Goal: Transaction & Acquisition: Obtain resource

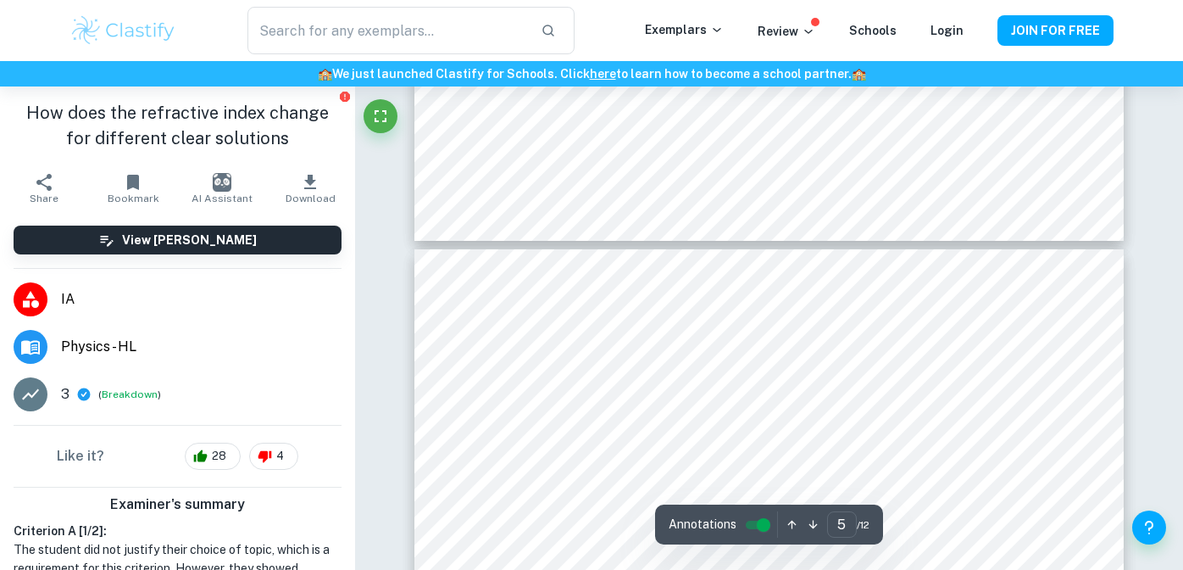
scroll to position [3558, 0]
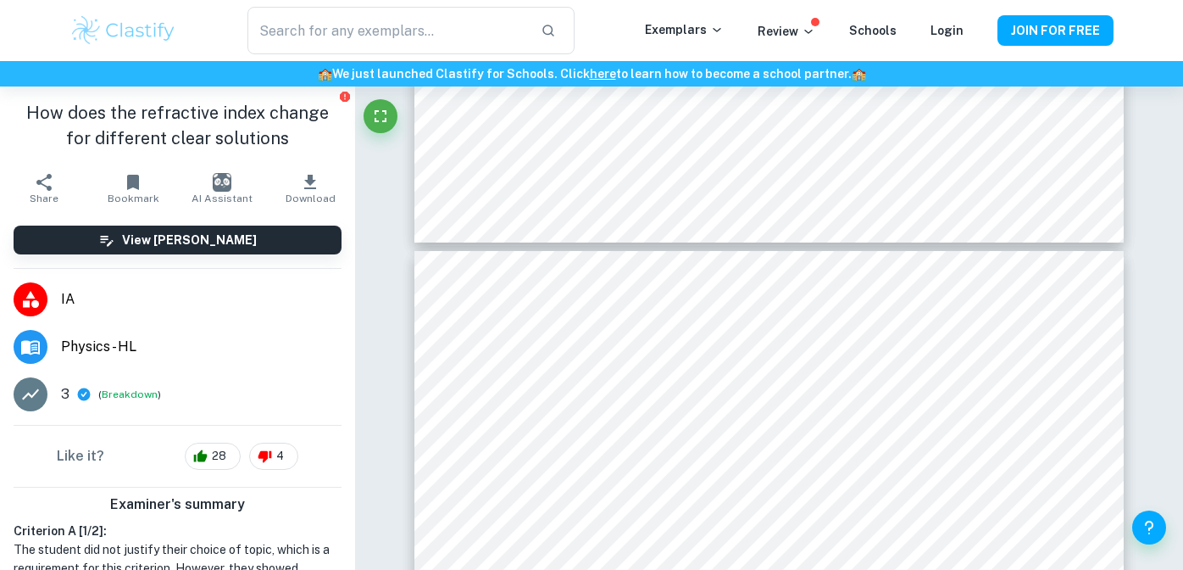
click at [117, 31] on img at bounding box center [124, 31] width 108 height 34
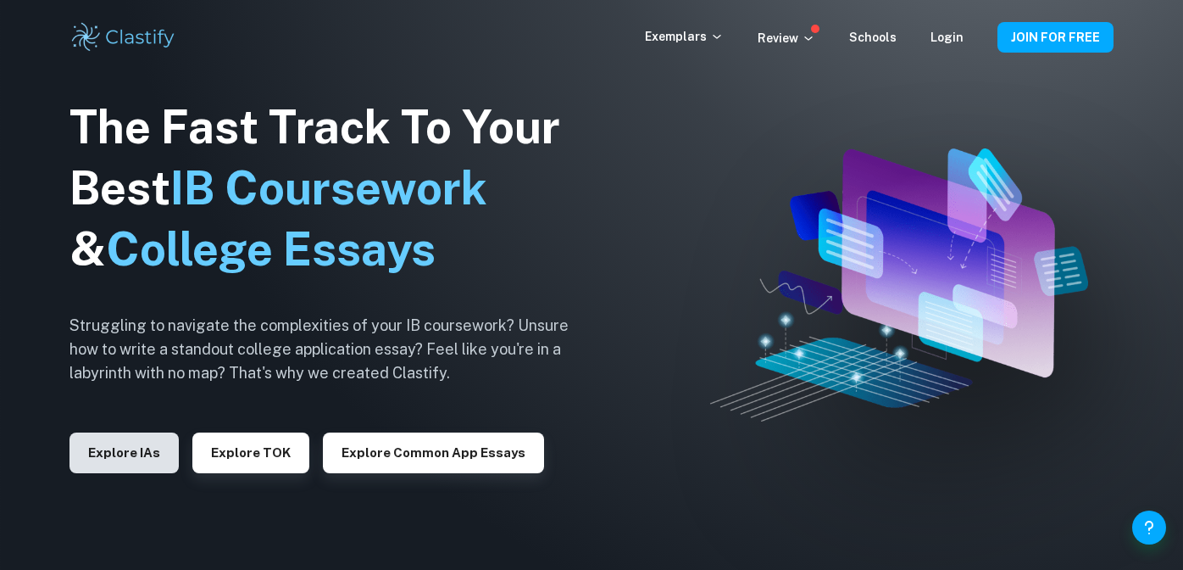
click at [131, 448] on button "Explore IAs" at bounding box center [124, 452] width 109 height 41
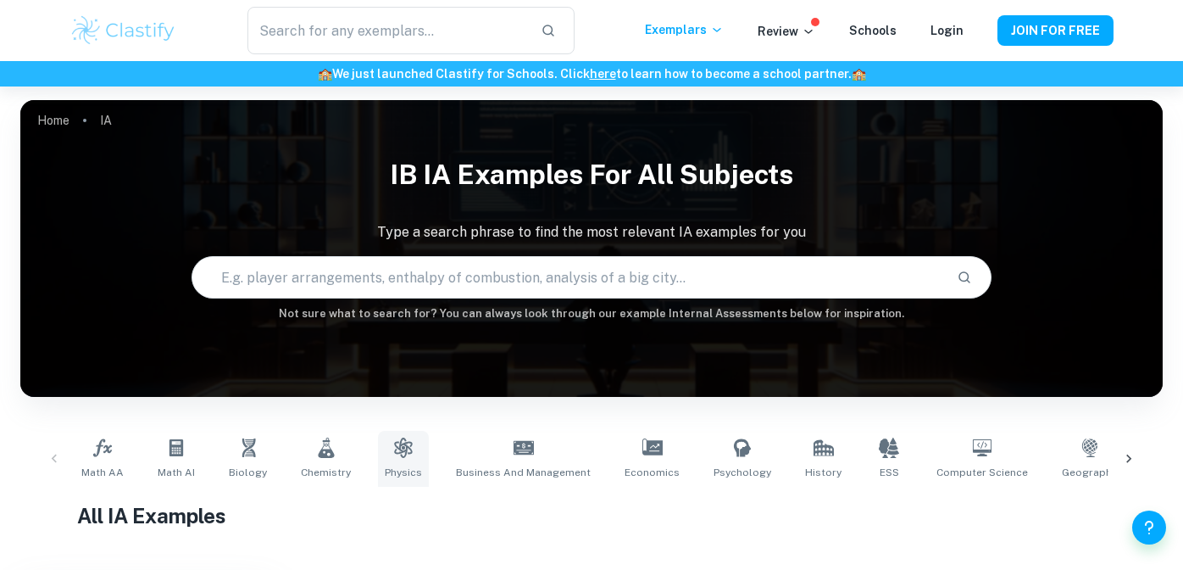
click at [410, 452] on link "Physics" at bounding box center [403, 459] width 51 height 56
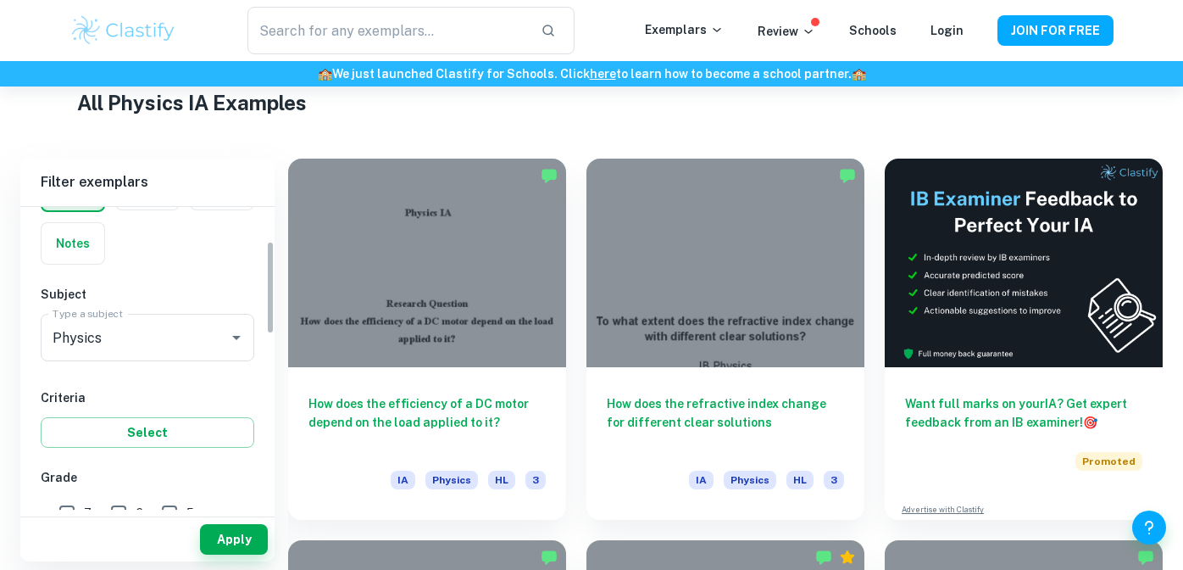
scroll to position [130, 0]
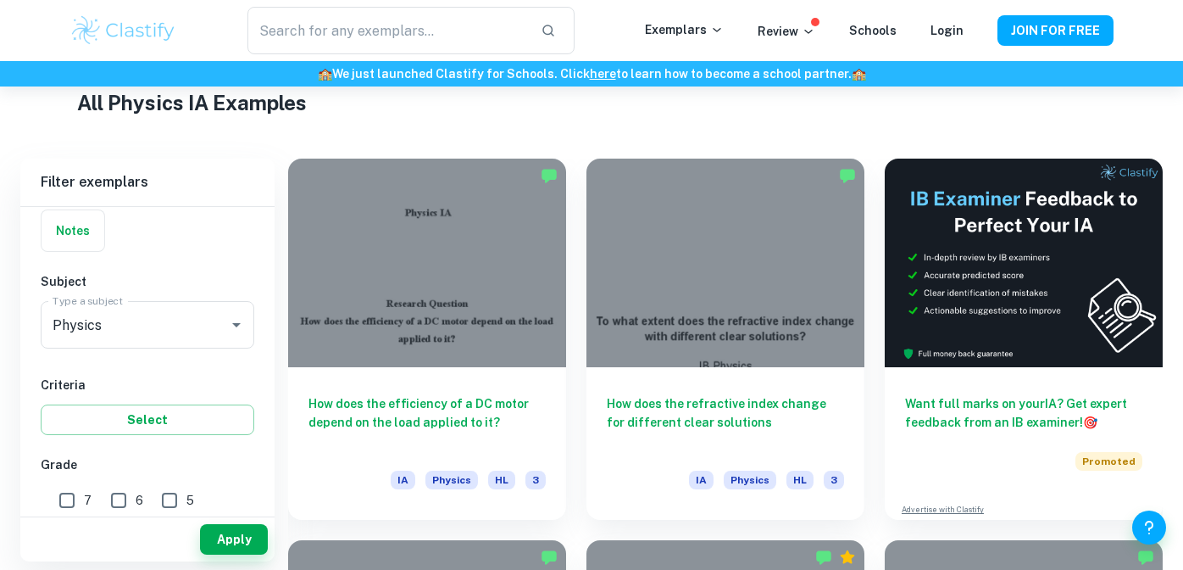
click at [75, 503] on input "7" at bounding box center [67, 500] width 34 height 34
checkbox input "true"
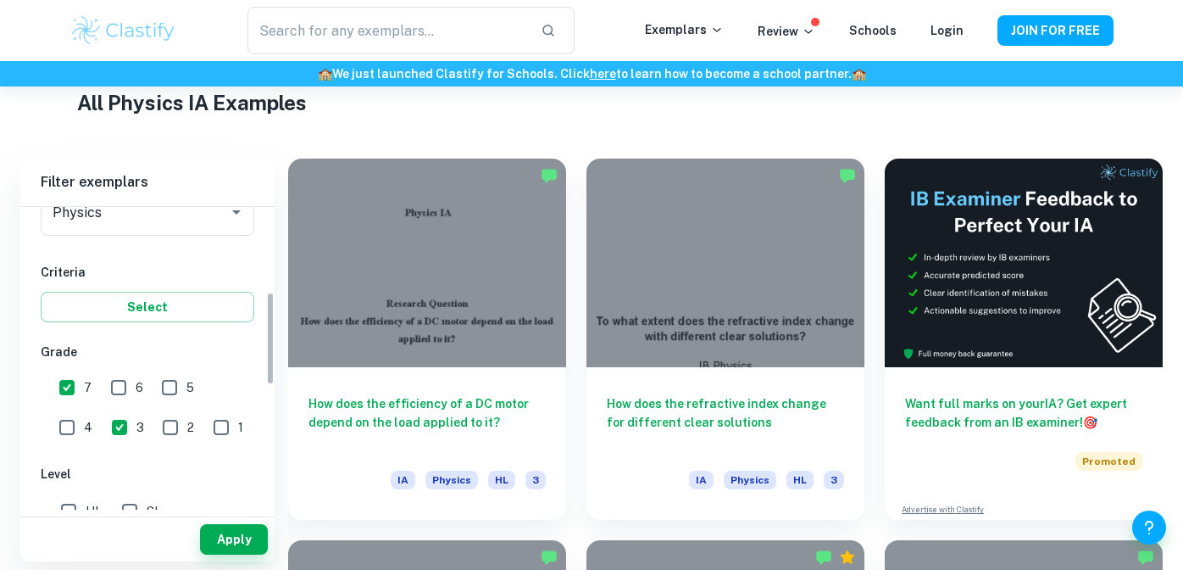
scroll to position [298, 0]
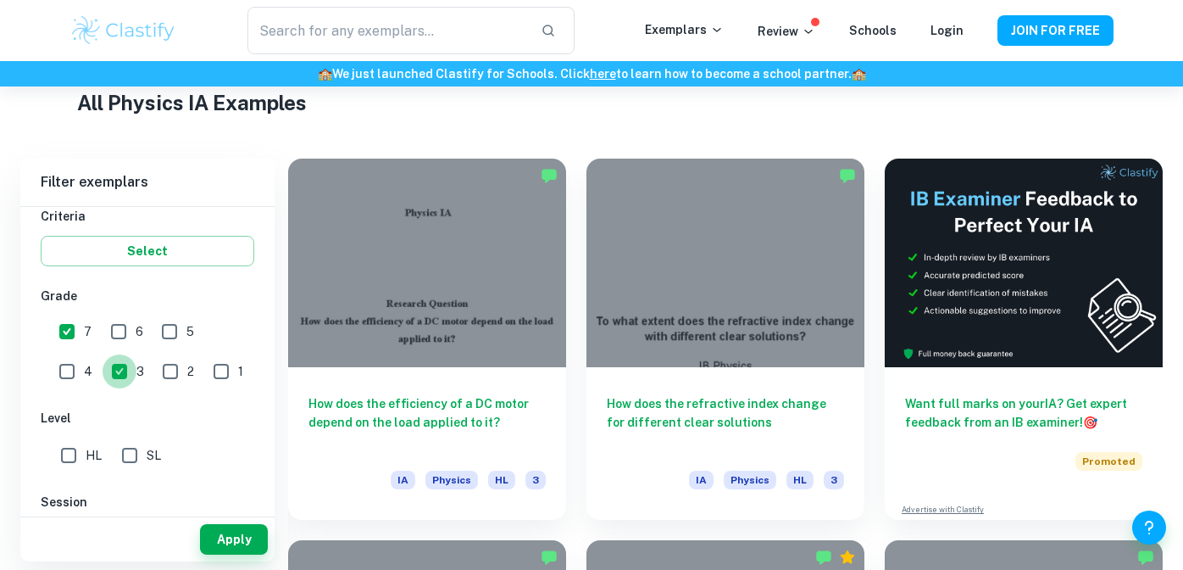
click at [103, 385] on input "3" at bounding box center [120, 371] width 34 height 34
checkbox input "false"
click at [214, 548] on button "Apply" at bounding box center [234, 539] width 68 height 31
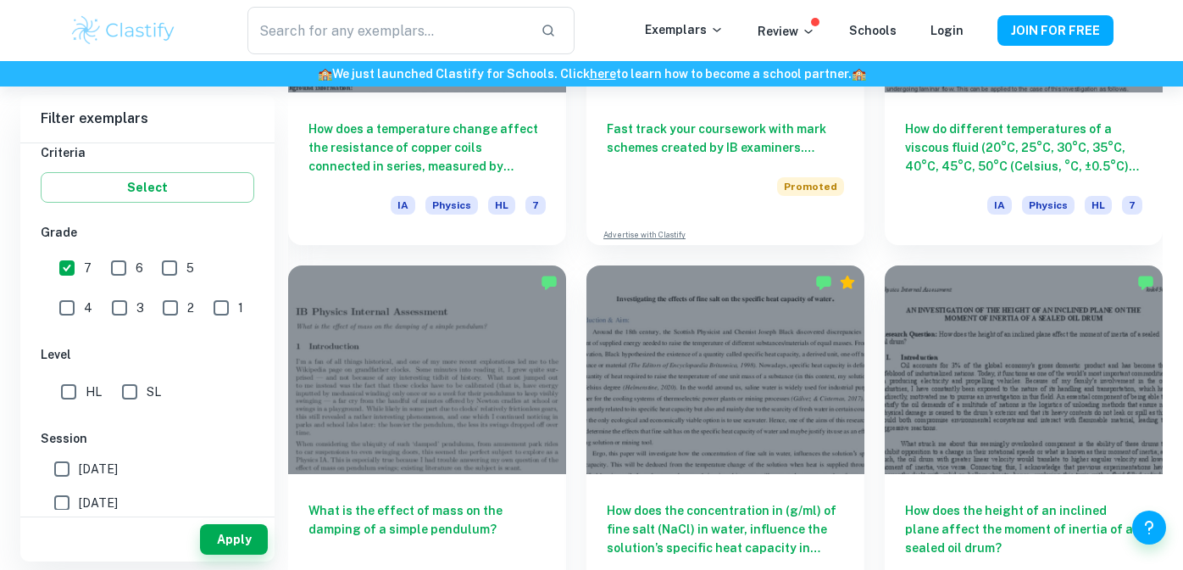
scroll to position [3437, 0]
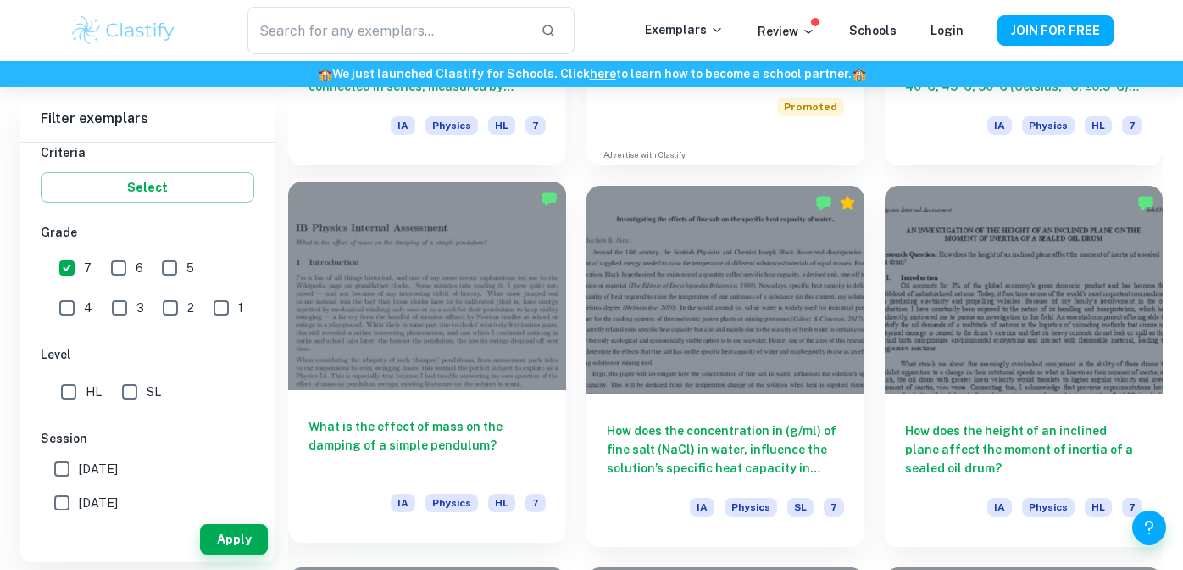
click at [460, 307] on div at bounding box center [427, 285] width 278 height 209
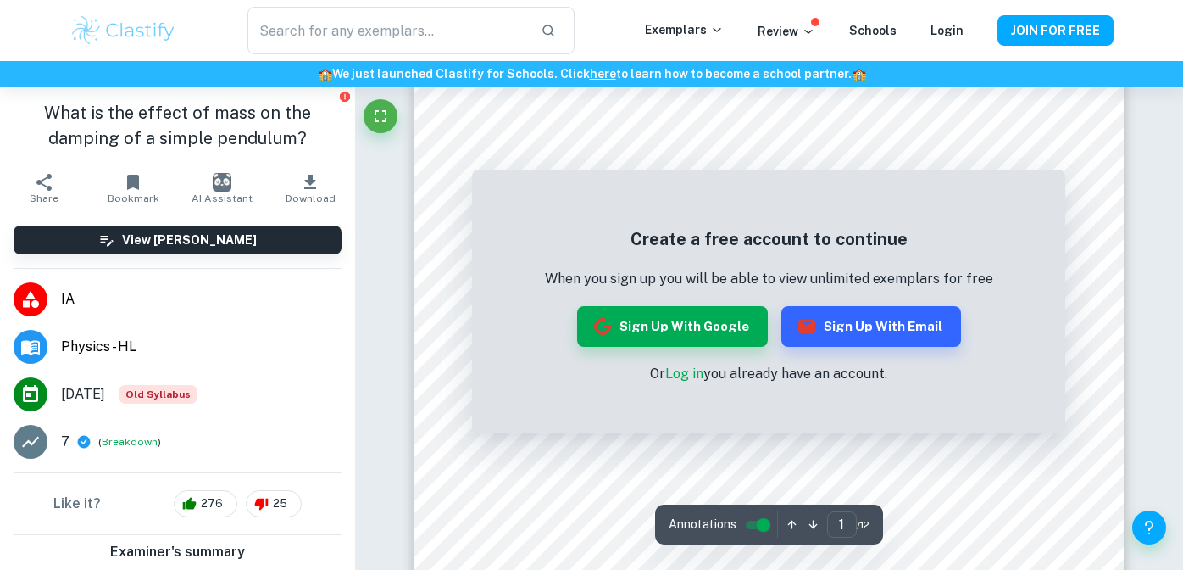
scroll to position [186, 0]
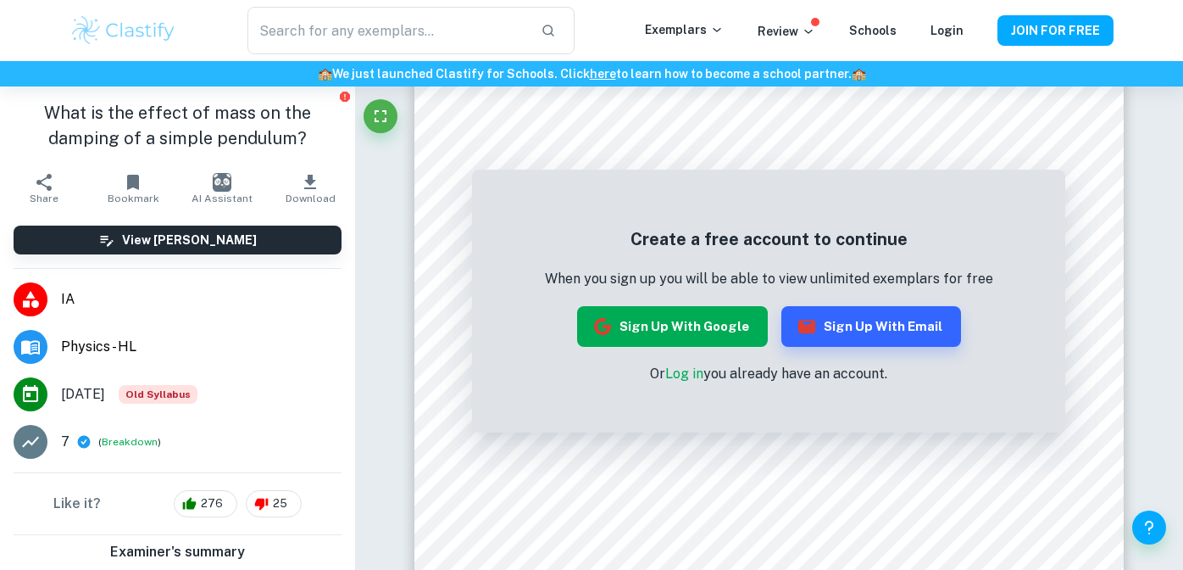
click at [706, 330] on button "Sign up with Google" at bounding box center [672, 326] width 191 height 41
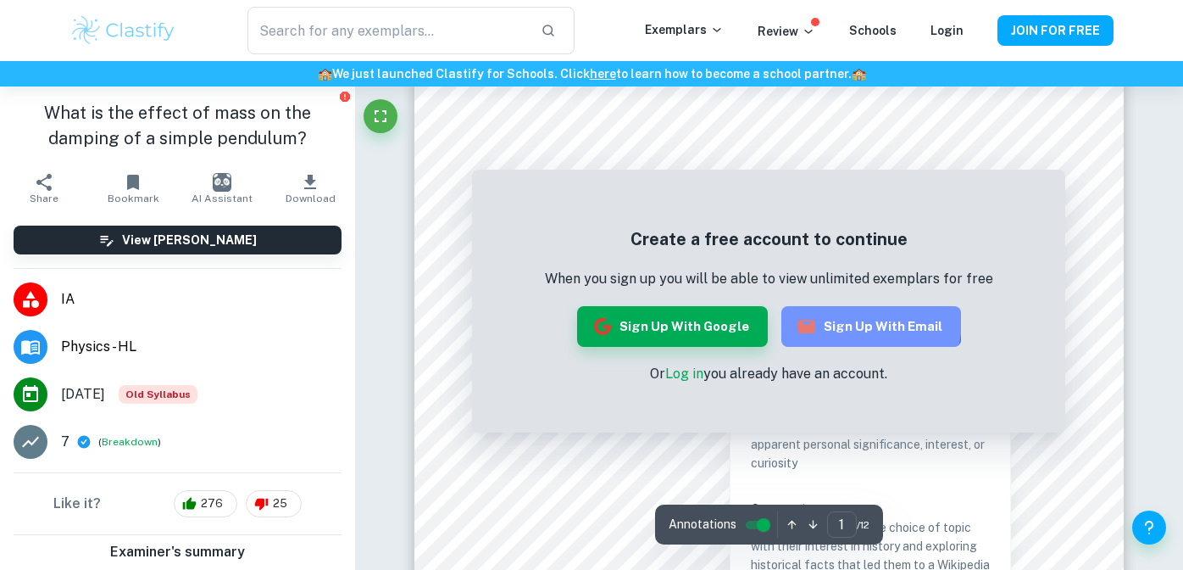
click at [848, 320] on button "Sign up with Email" at bounding box center [871, 326] width 180 height 41
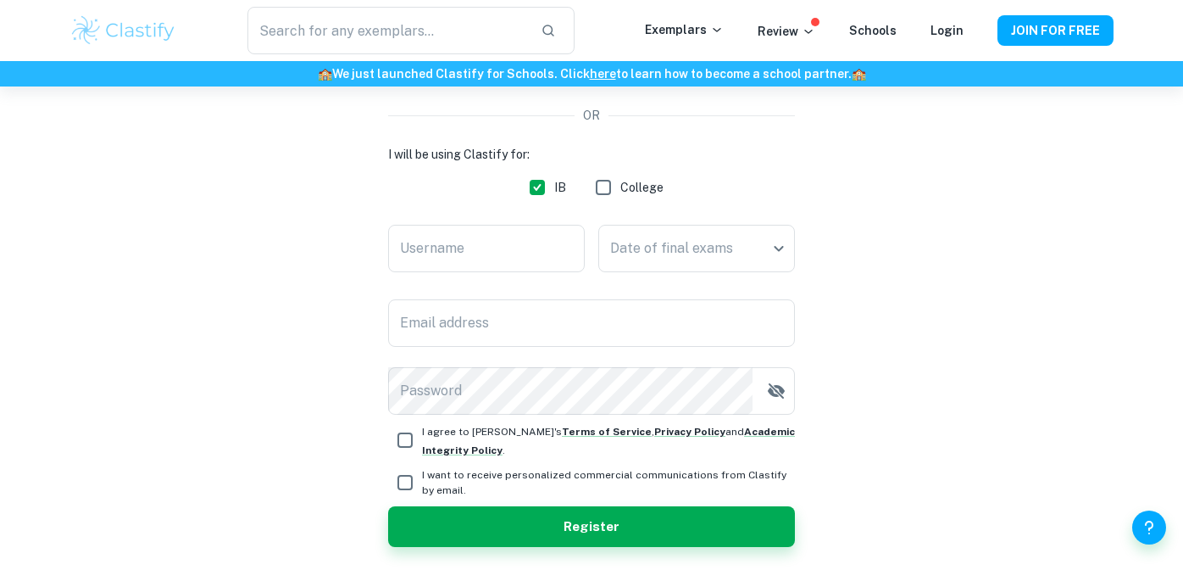
scroll to position [273, 0]
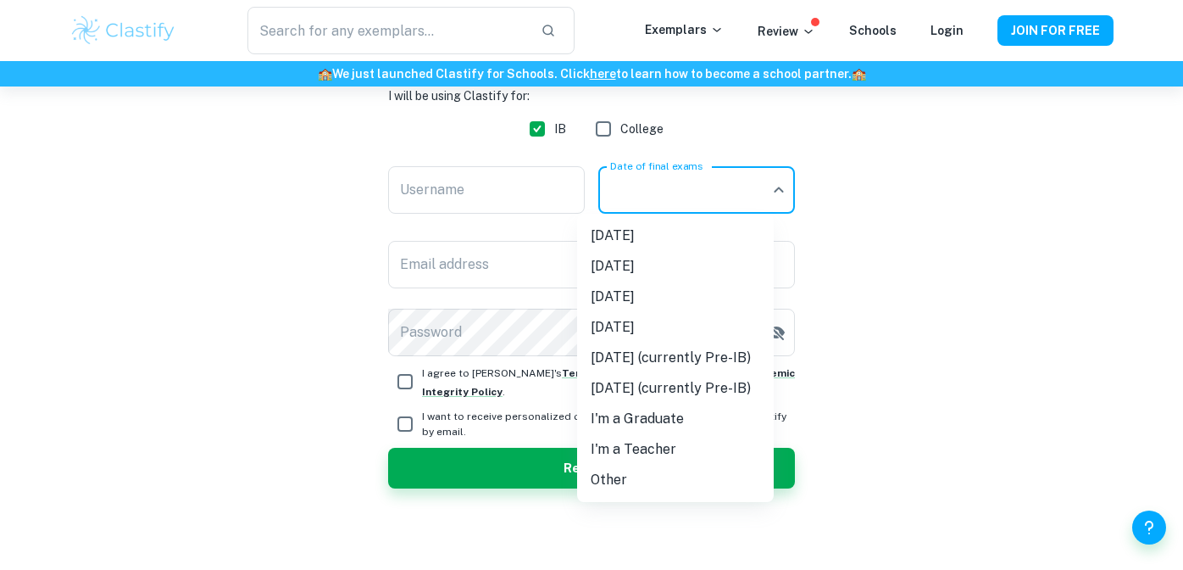
click at [683, 181] on body "We value your privacy We use cookies to enhance your browsing experience, serve…" at bounding box center [591, 99] width 1183 height 570
click at [634, 357] on li "[DATE] (currently Pre-IB)" at bounding box center [675, 357] width 197 height 31
type input "M27"
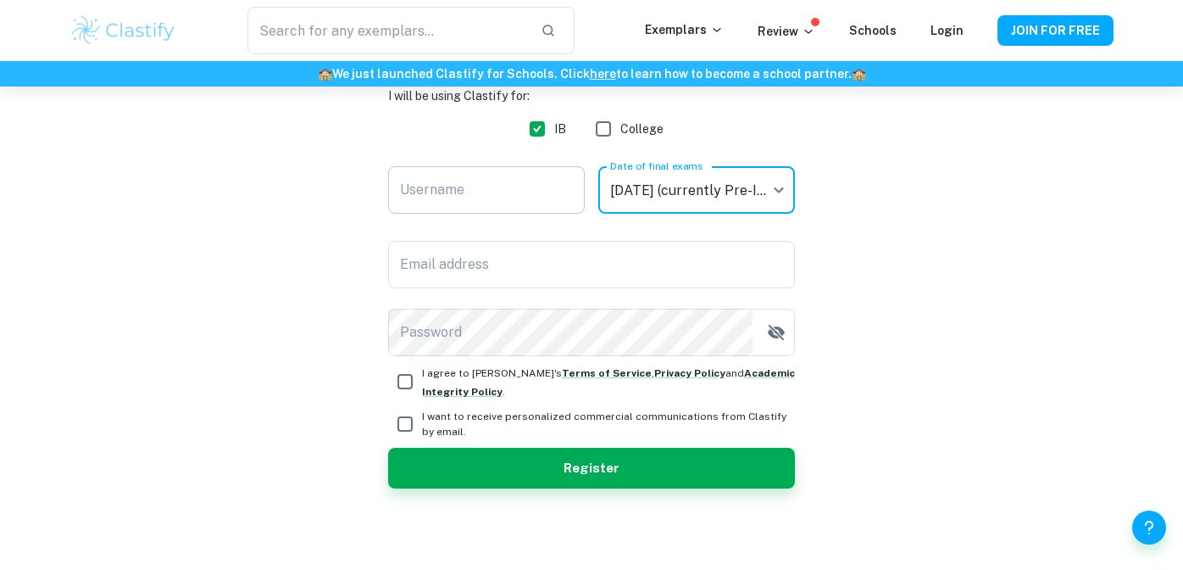
click at [539, 197] on input "Username" at bounding box center [486, 189] width 197 height 47
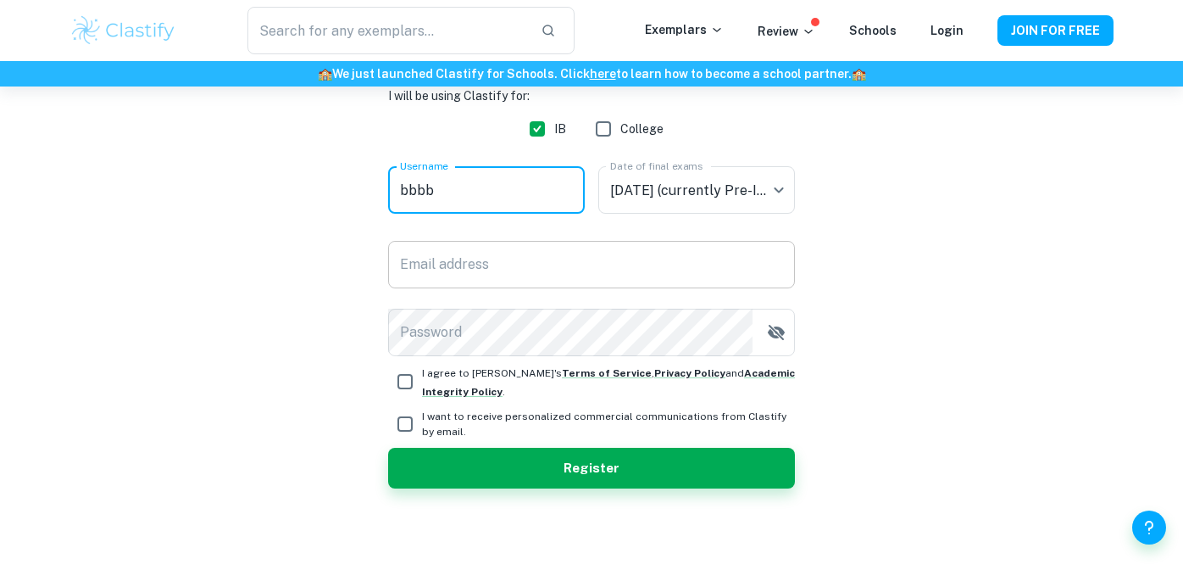
type input "bbbb"
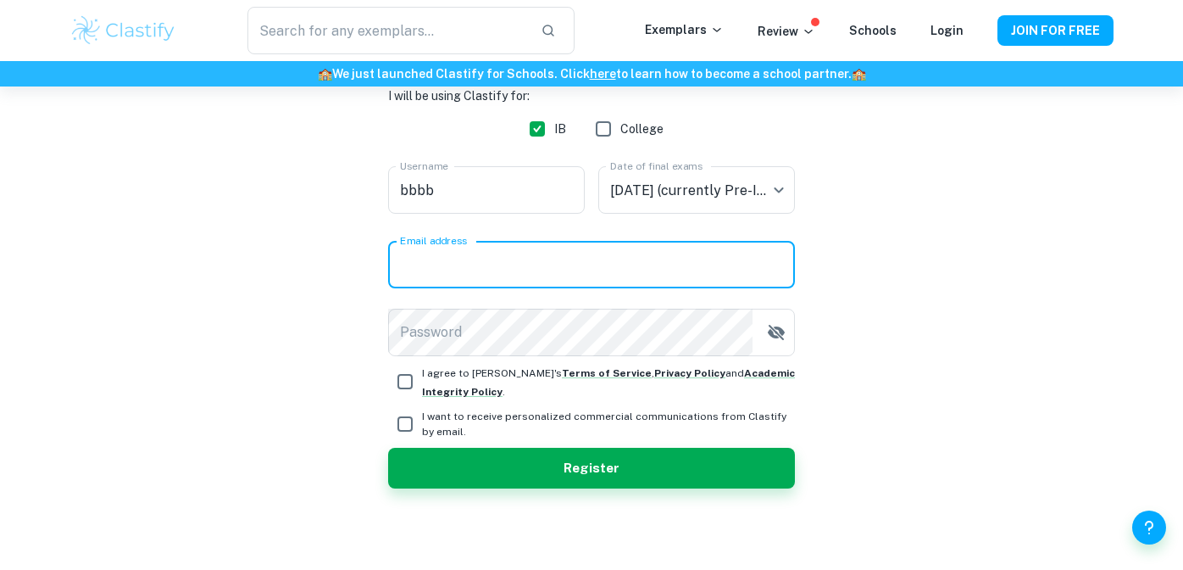
click at [491, 253] on input "Email address" at bounding box center [591, 264] width 407 height 47
type input "[EMAIL_ADDRESS][DOMAIN_NAME]"
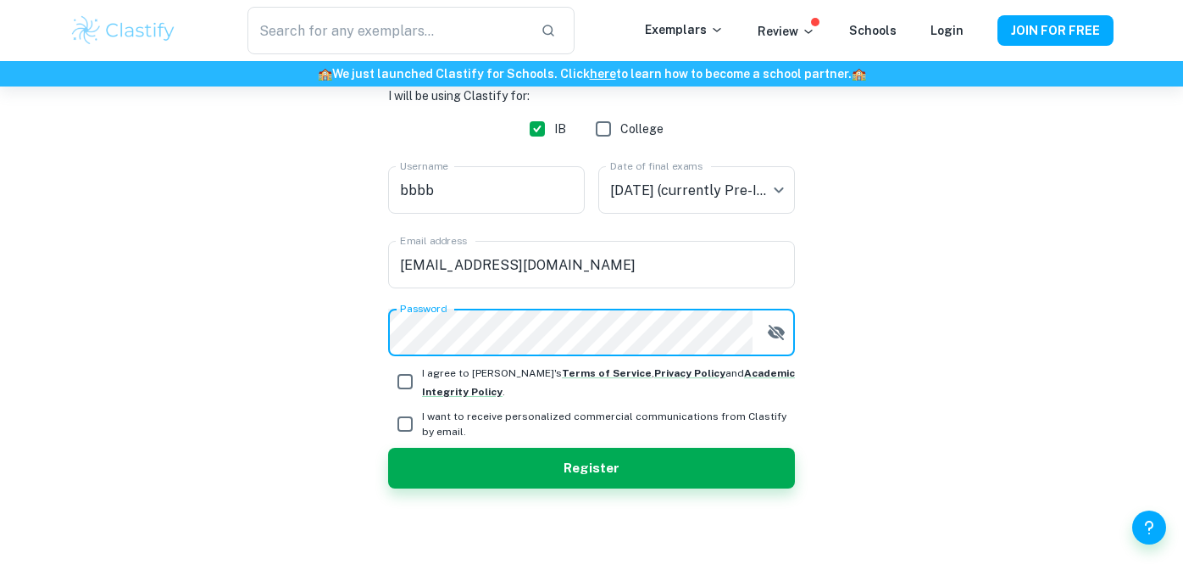
click at [409, 388] on input "I agree to [PERSON_NAME]'s Terms of Service , Privacy Policy and Academic Integ…" at bounding box center [405, 381] width 34 height 34
checkbox input "true"
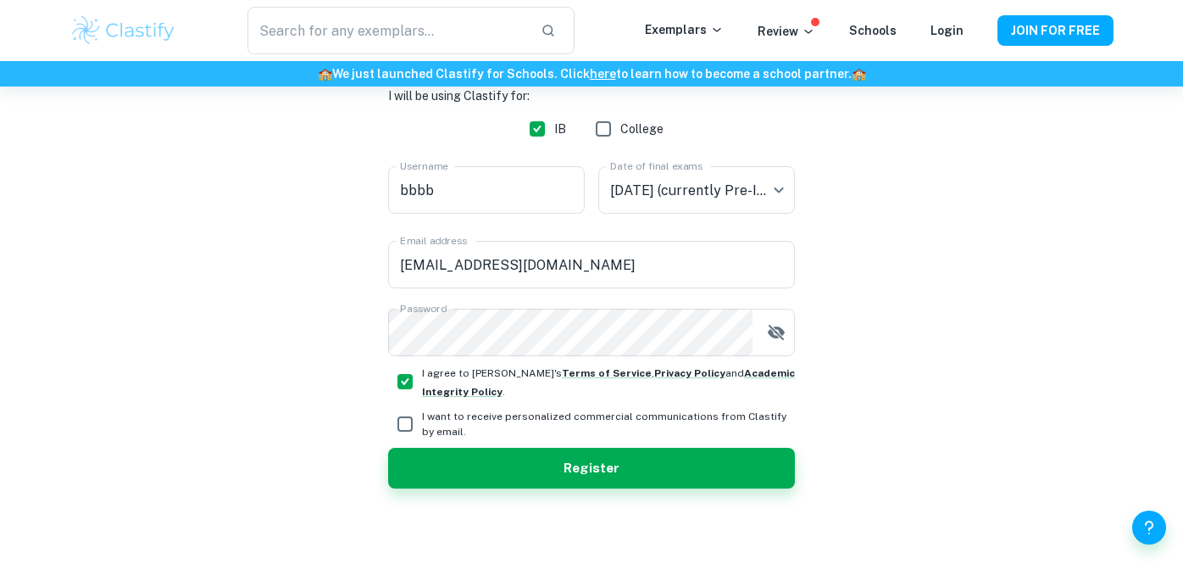
click at [413, 441] on div "I will be using Clastify for: IB College Username bbbb Username Date of final e…" at bounding box center [591, 287] width 407 height 402
click at [408, 433] on input "I want to receive personalized commercial communications from Clastify by email." at bounding box center [405, 424] width 34 height 34
checkbox input "true"
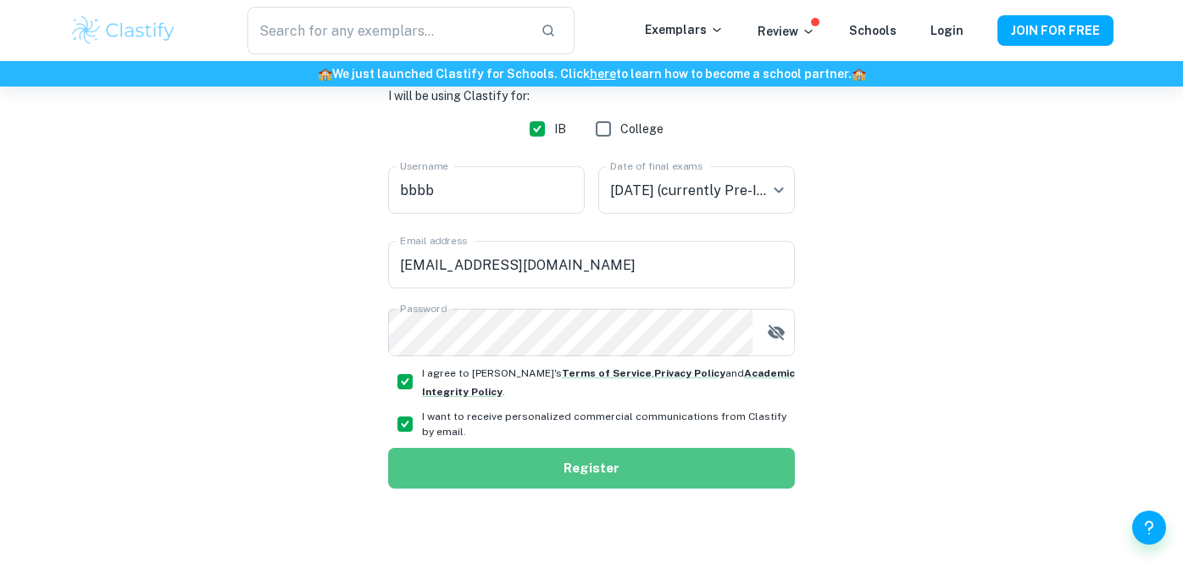
click at [414, 460] on button "Register" at bounding box center [591, 468] width 407 height 41
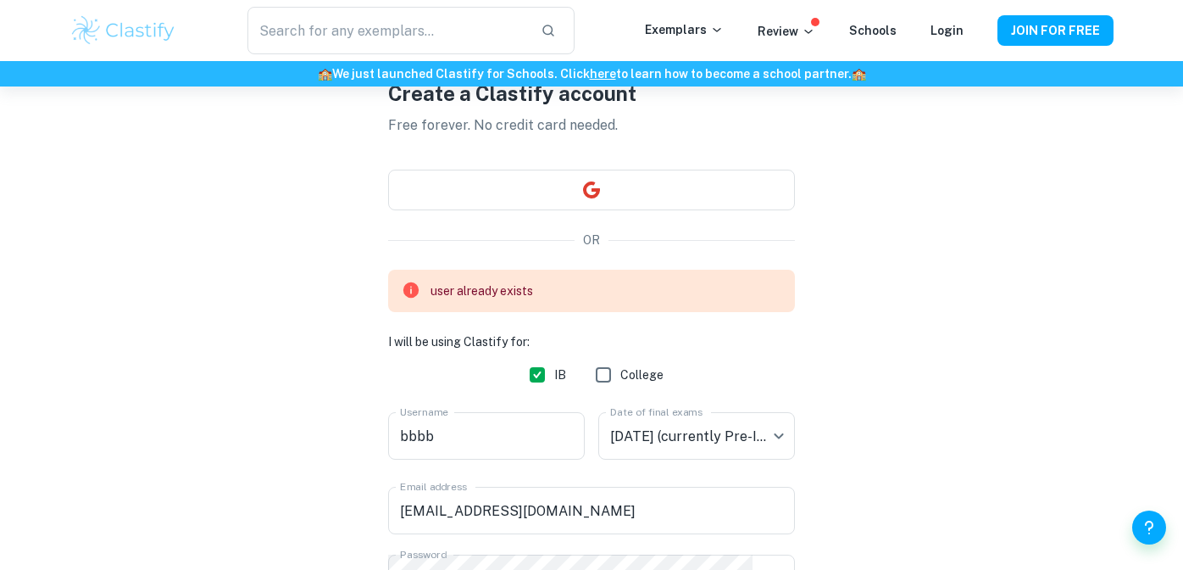
scroll to position [53, 0]
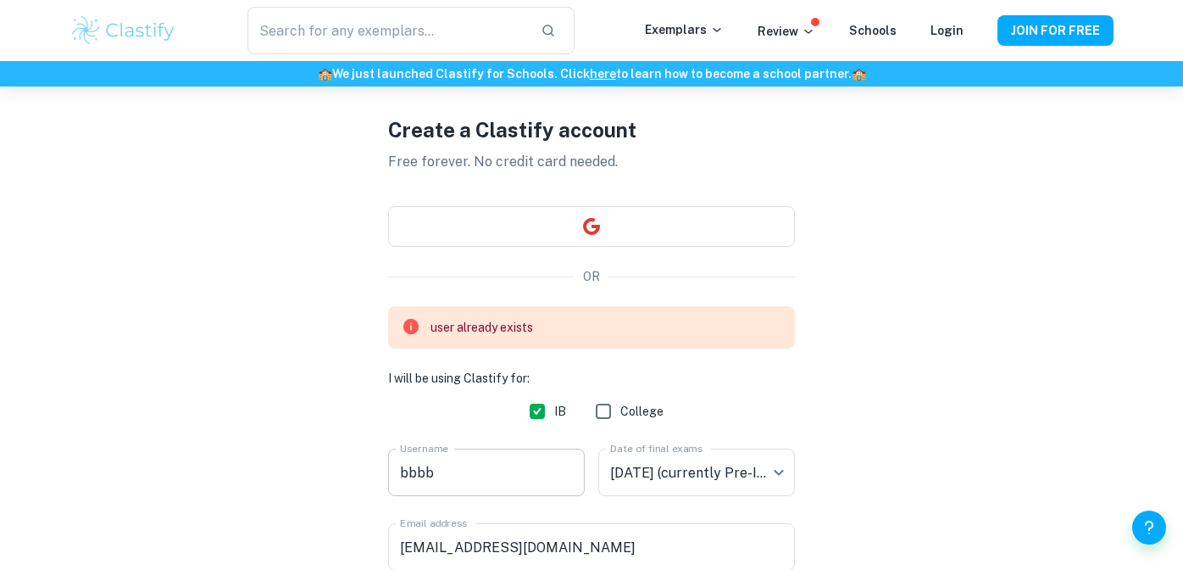
click at [448, 472] on input "bbbb" at bounding box center [486, 471] width 197 height 47
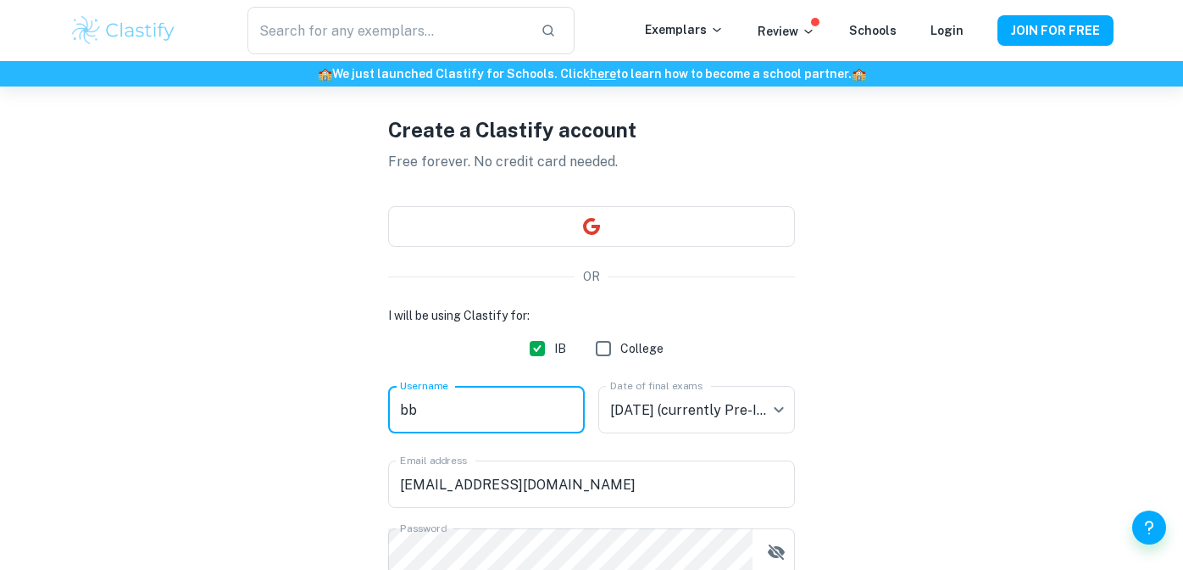
type input "b"
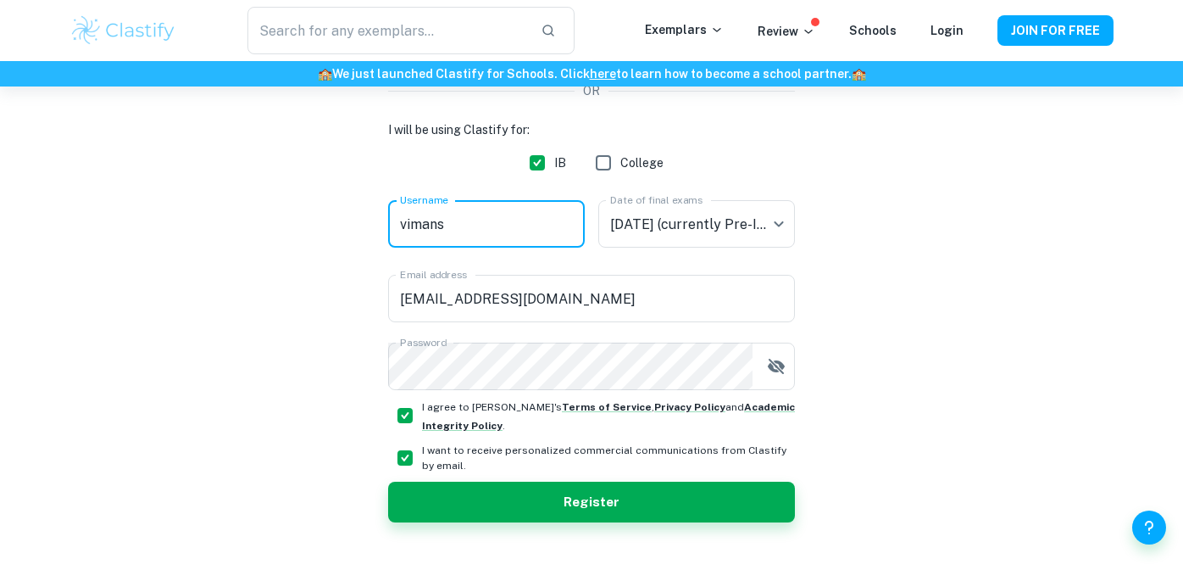
scroll to position [273, 0]
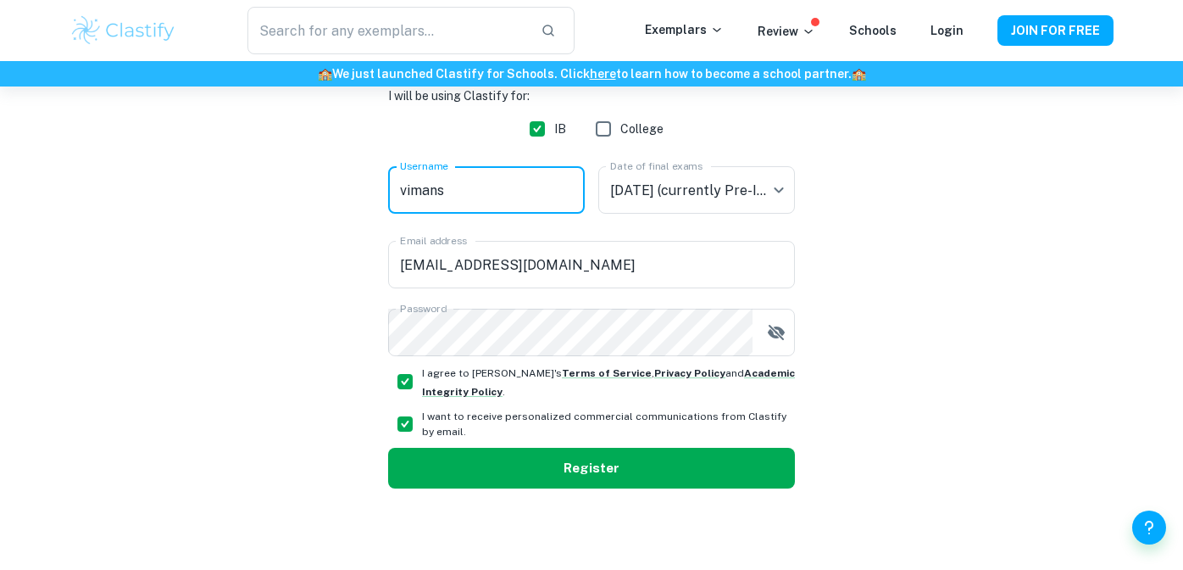
type input "vimans"
click at [568, 462] on button "Register" at bounding box center [591, 468] width 407 height 41
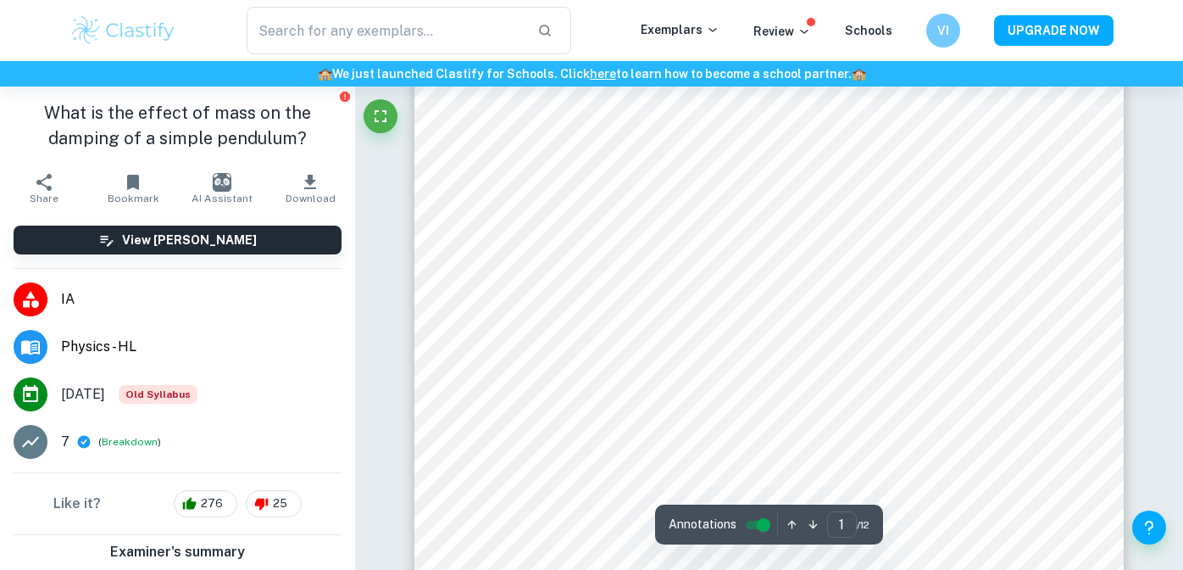
scroll to position [364, 0]
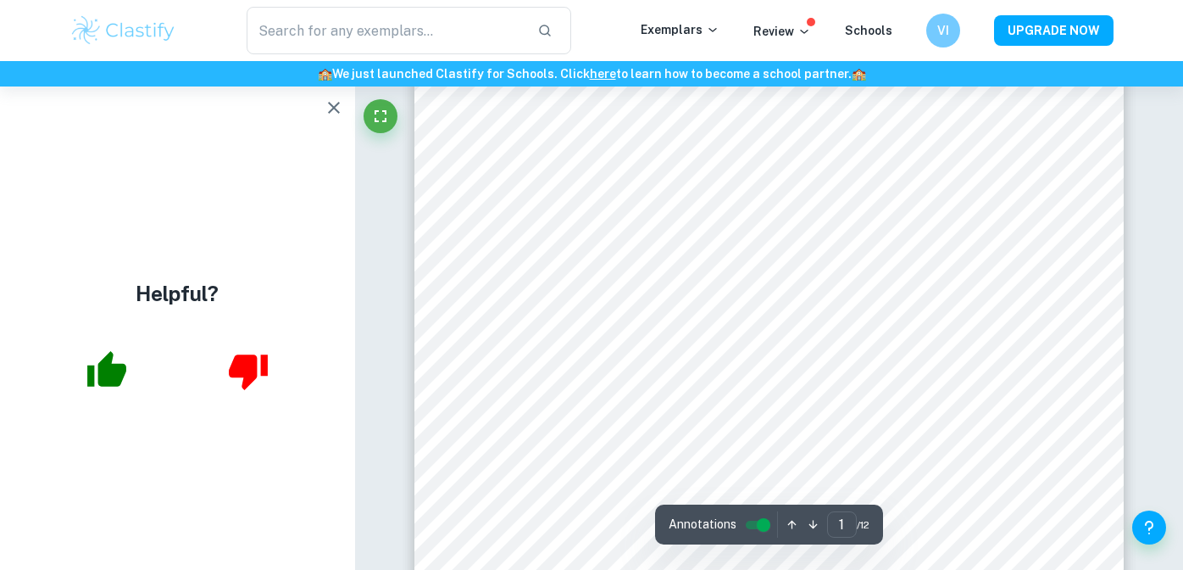
click at [333, 111] on icon "button" at bounding box center [334, 107] width 20 height 20
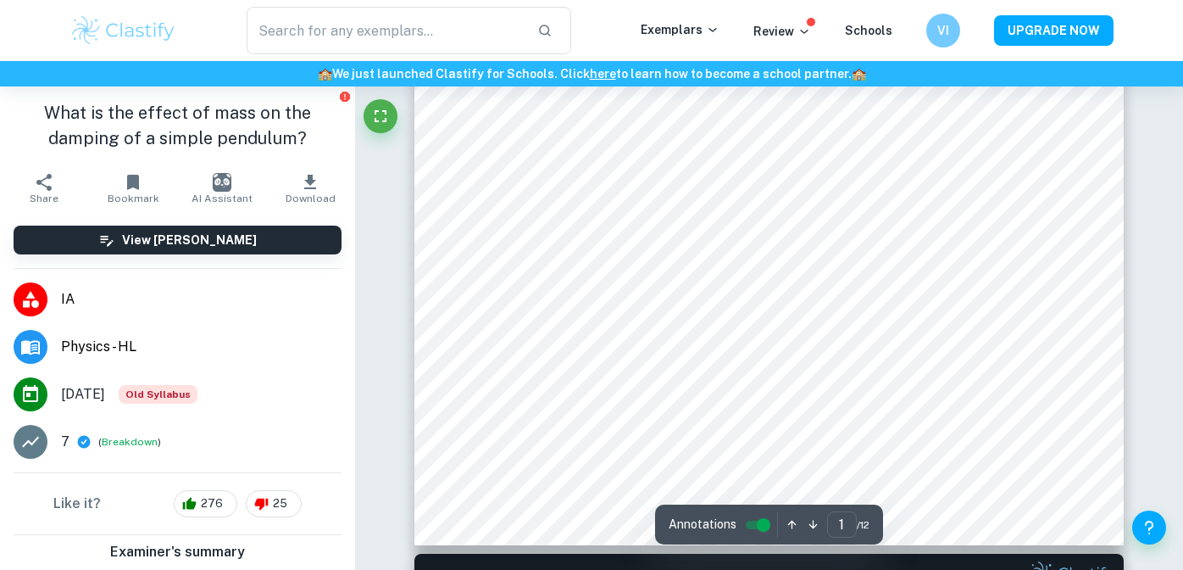
scroll to position [487, 0]
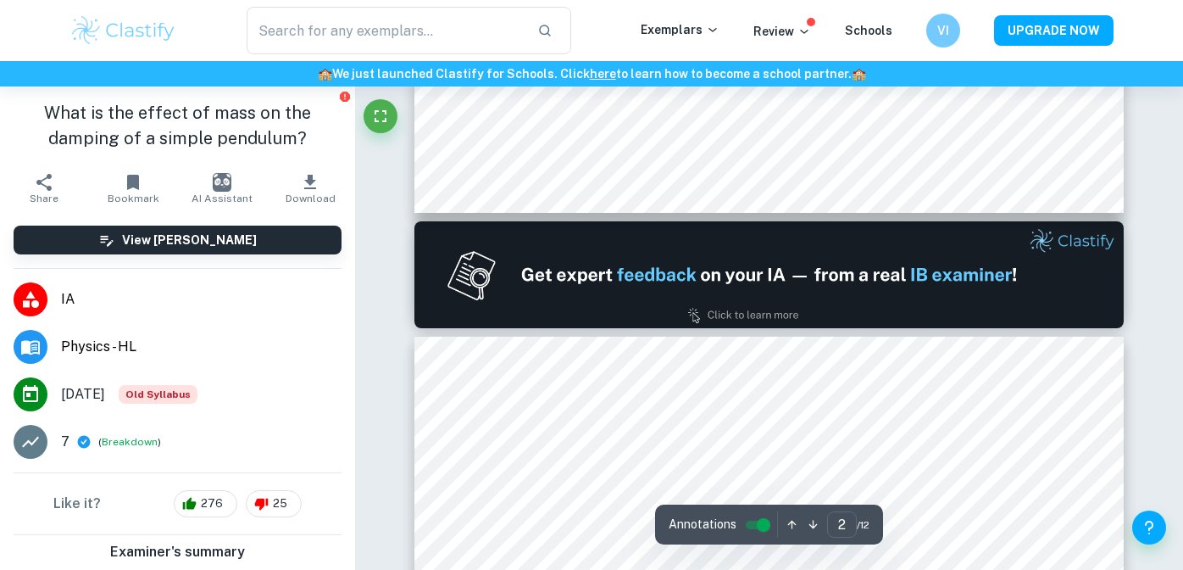
type input "1"
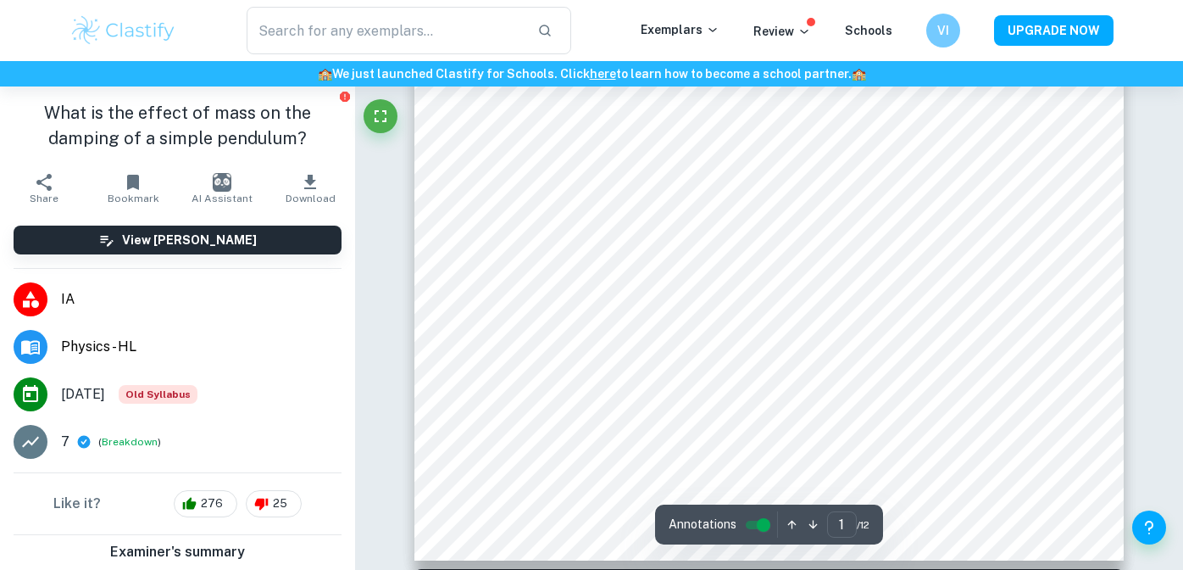
scroll to position [469, 0]
